Goal: Information Seeking & Learning: Learn about a topic

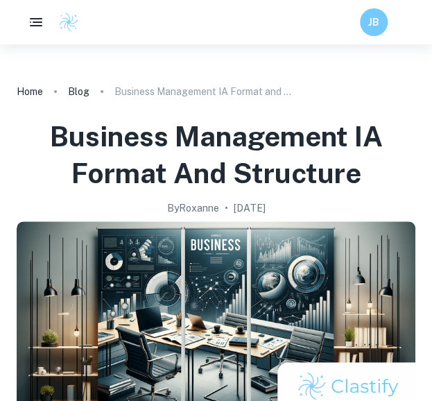
click at [203, 95] on p "Business Management IA Format and Structure" at bounding box center [204, 91] width 180 height 15
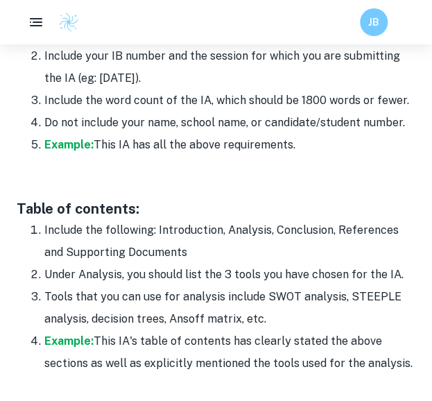
scroll to position [952, 0]
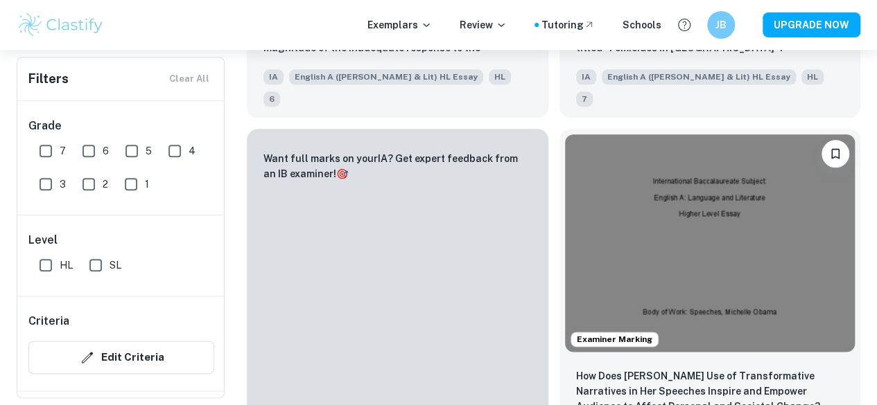
scroll to position [705, 0]
